Goal: Task Accomplishment & Management: Complete application form

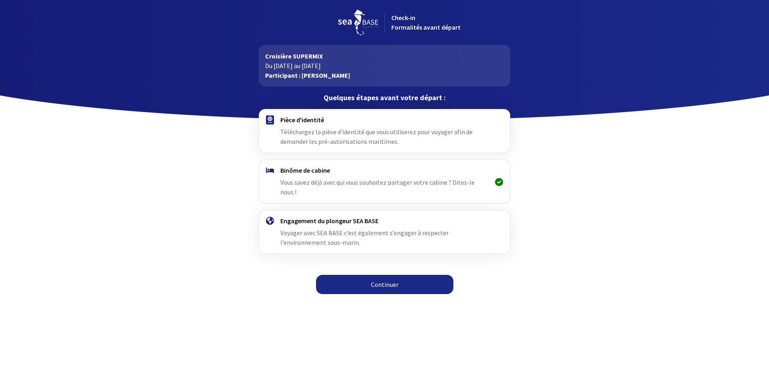
click at [402, 275] on link "Continuer" at bounding box center [384, 284] width 137 height 19
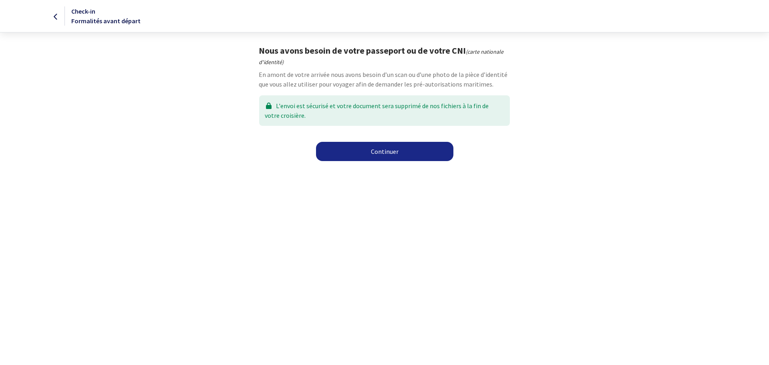
click at [389, 157] on link "Continuer" at bounding box center [384, 151] width 137 height 19
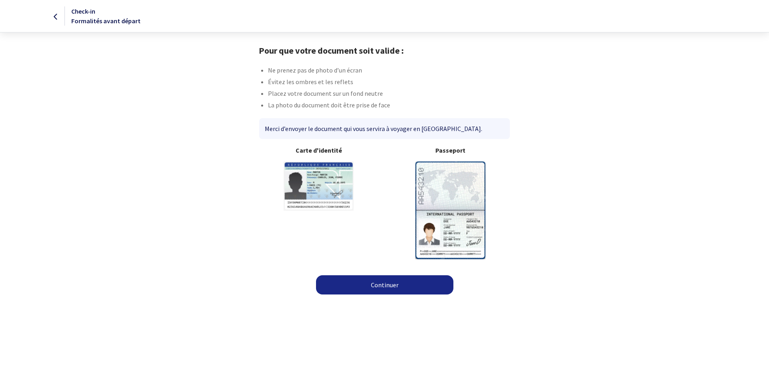
click at [447, 170] on img at bounding box center [450, 209] width 70 height 97
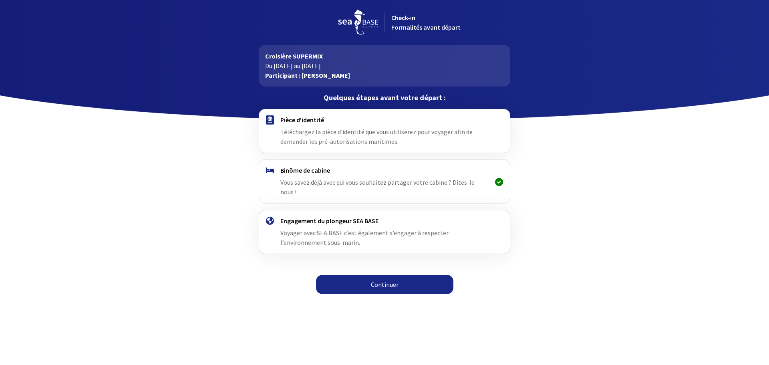
click at [387, 275] on link "Continuer" at bounding box center [384, 284] width 137 height 19
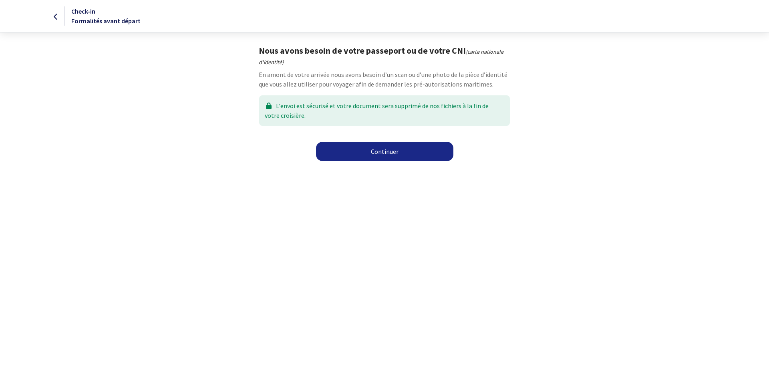
click at [385, 151] on link "Continuer" at bounding box center [384, 151] width 137 height 19
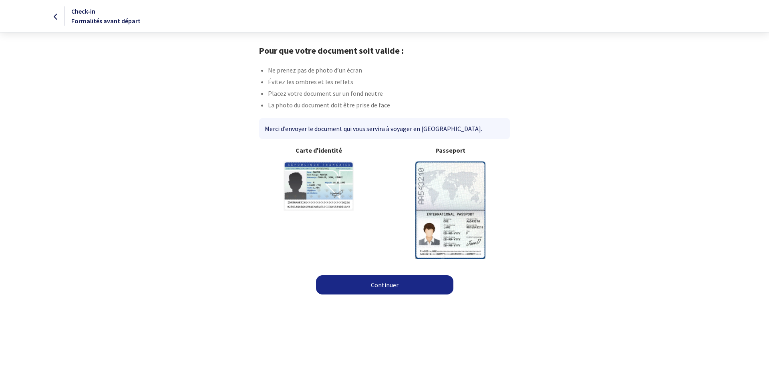
click at [436, 201] on img at bounding box center [450, 209] width 70 height 97
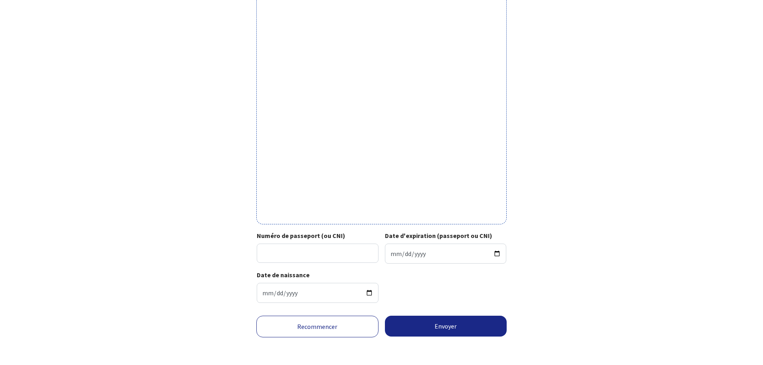
scroll to position [175, 0]
click at [350, 255] on input "Numéro de passeport (ou CNI)" at bounding box center [318, 251] width 122 height 19
type input "231D57269"
click at [432, 249] on input "Date d'expiration (passeport ou CNI)" at bounding box center [446, 252] width 122 height 20
type input "2033-08-27"
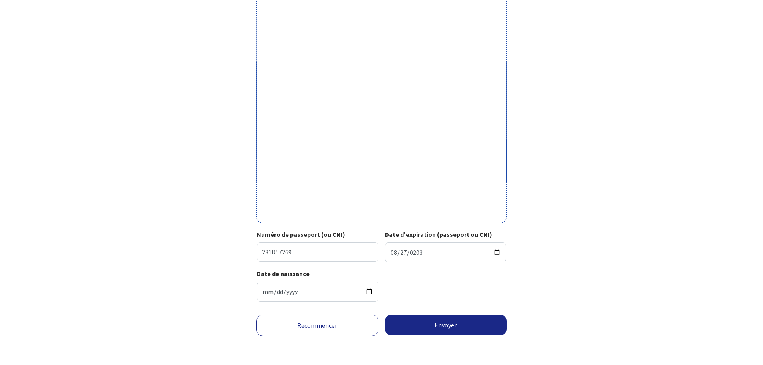
click at [439, 291] on div "Date de naissance 1989-06-05" at bounding box center [381, 288] width 249 height 39
click at [452, 330] on button "Envoyer" at bounding box center [446, 324] width 122 height 21
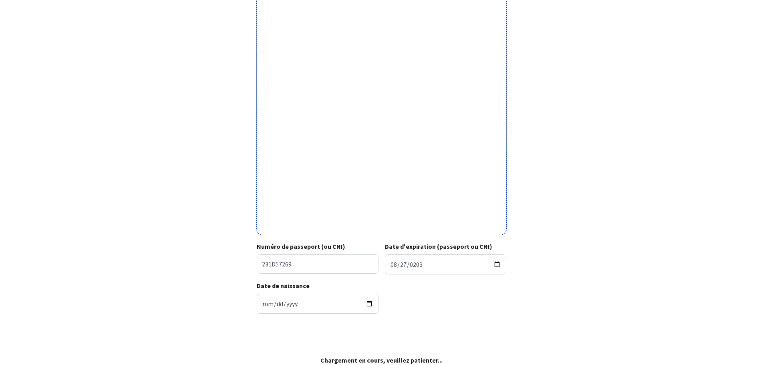
scroll to position [163, 0]
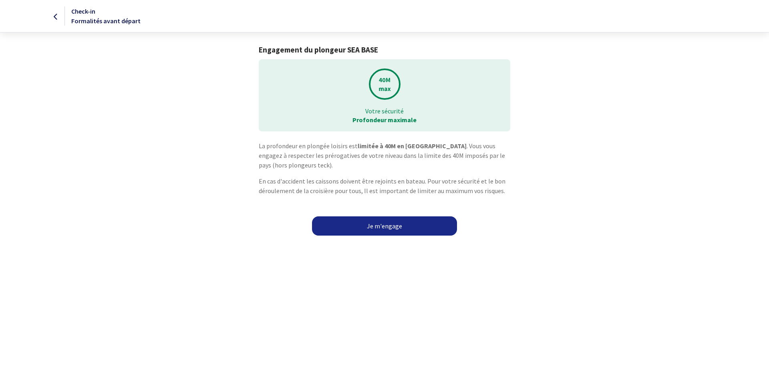
click at [387, 225] on link "Je m'engage" at bounding box center [384, 225] width 145 height 19
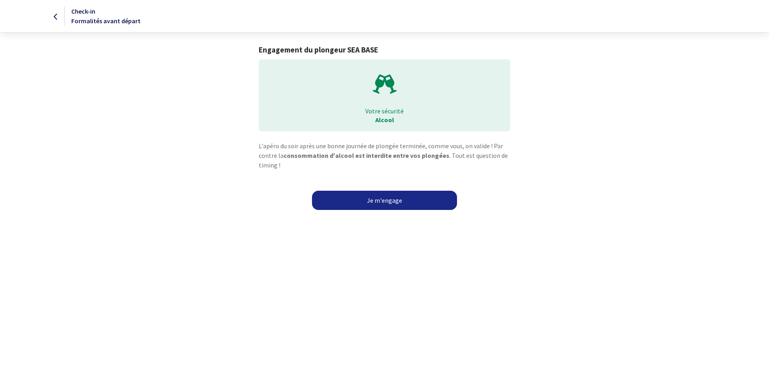
click at [394, 205] on link "Je m'engage" at bounding box center [384, 200] width 145 height 19
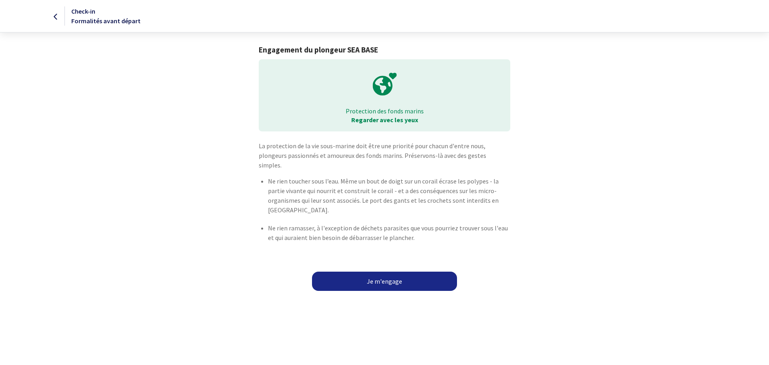
click at [404, 271] on link "Je m'engage" at bounding box center [384, 280] width 145 height 19
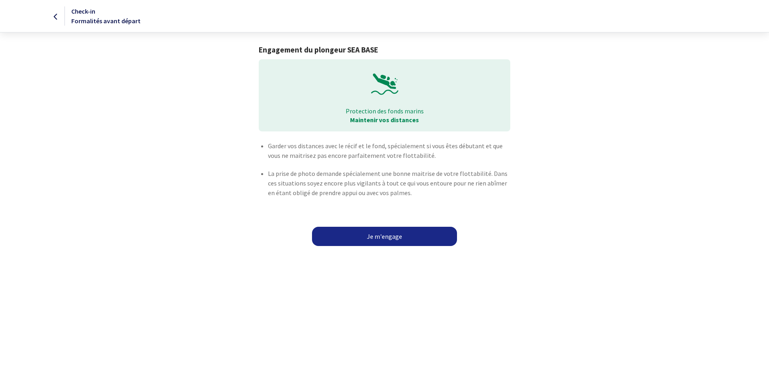
click at [408, 236] on link "Je m'engage" at bounding box center [384, 236] width 145 height 19
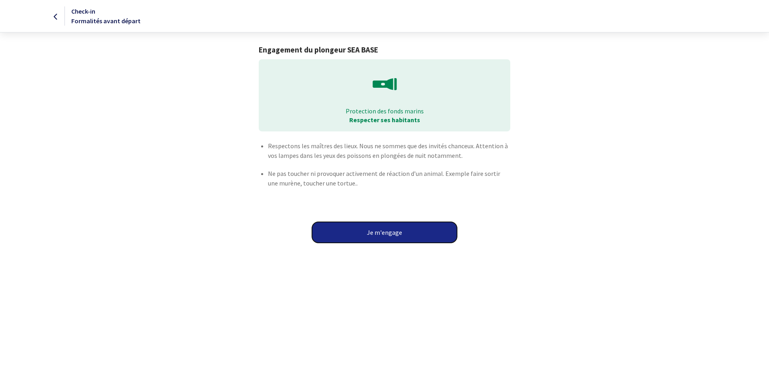
click at [408, 236] on button "Je m'engage" at bounding box center [384, 232] width 145 height 21
